Goal: Information Seeking & Learning: Learn about a topic

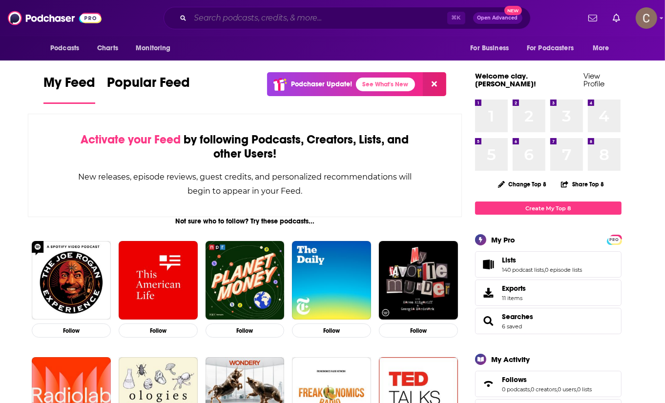
click at [340, 18] on input "Search podcasts, credits, & more..." at bounding box center [318, 18] width 257 height 16
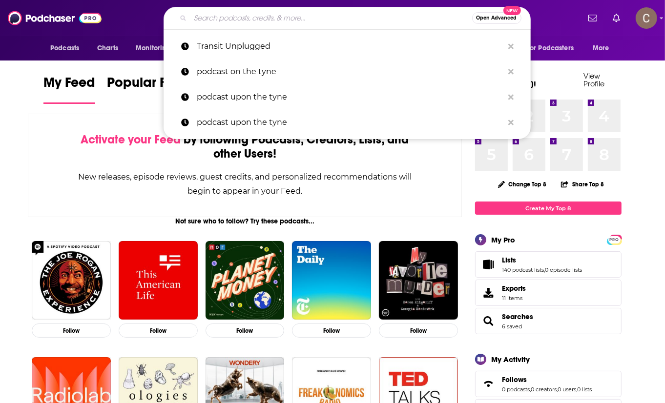
paste input "Transit Unplugged"
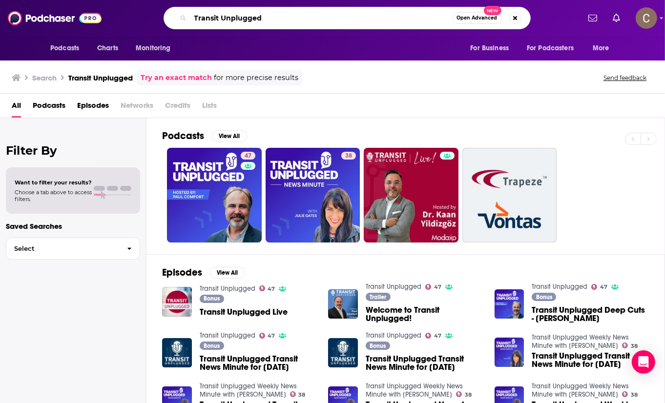
click at [373, 18] on input "Transit Unplugged" at bounding box center [321, 18] width 262 height 16
paste input "wo Chicks Talkin Flicks"
type input "Two Chicks Talkin Flicks"
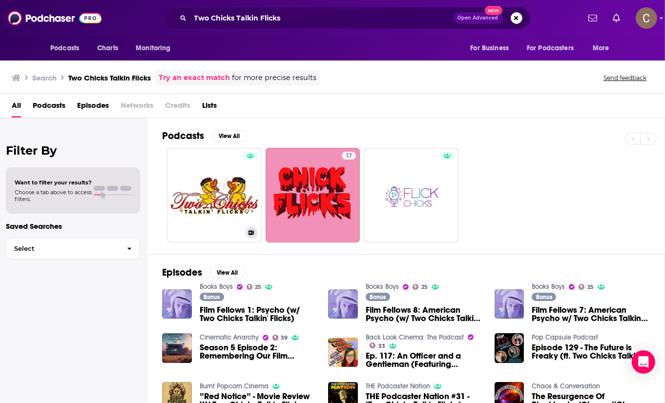
click at [235, 168] on link "Two Chicks Talkin Flicks Podcast" at bounding box center [214, 195] width 95 height 95
